Goal: Transaction & Acquisition: Purchase product/service

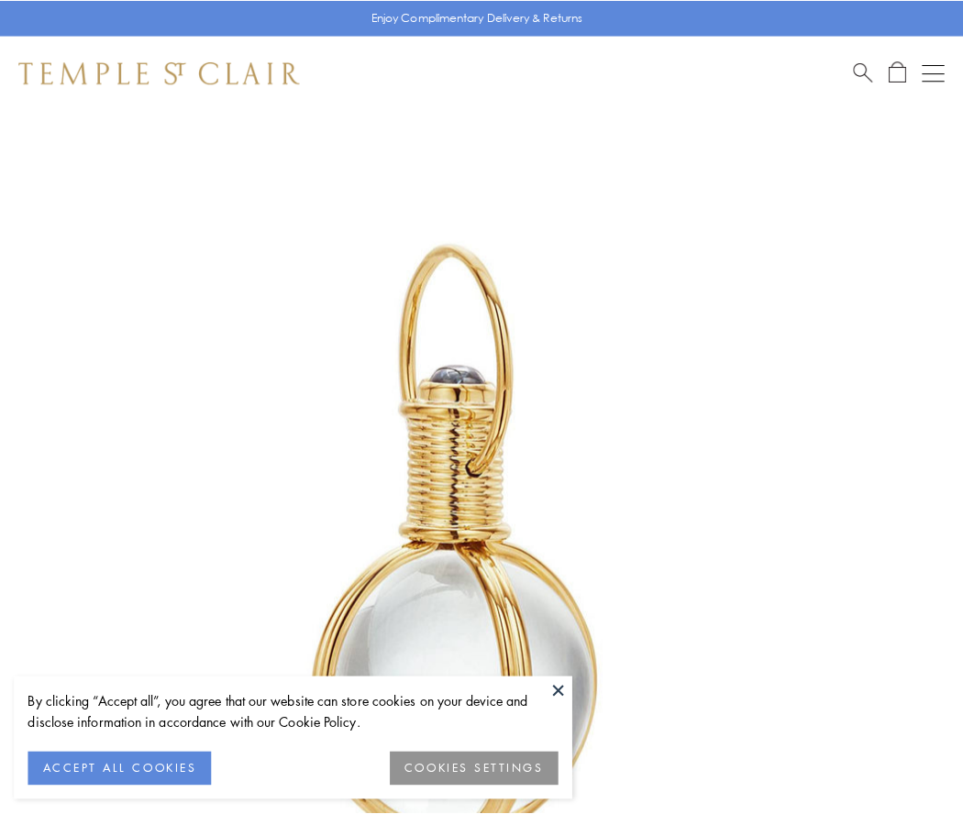
scroll to position [479, 0]
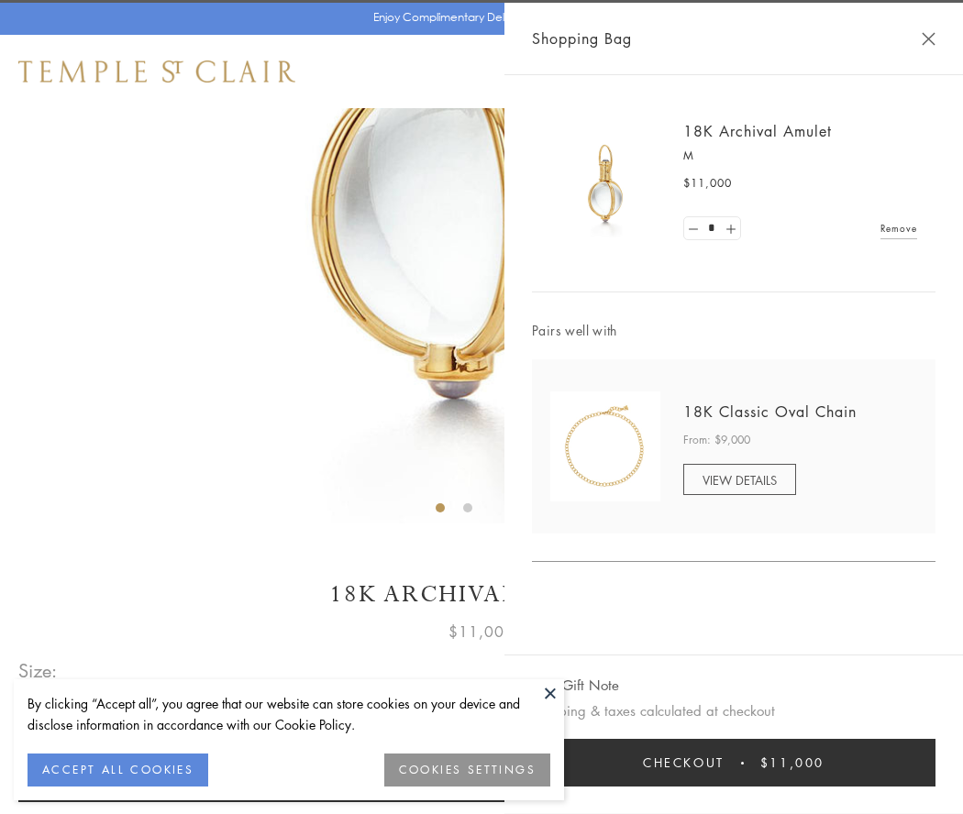
click at [733, 763] on button "Checkout $11,000" at bounding box center [733, 763] width 403 height 48
